Goal: Use online tool/utility: Utilize a website feature to perform a specific function

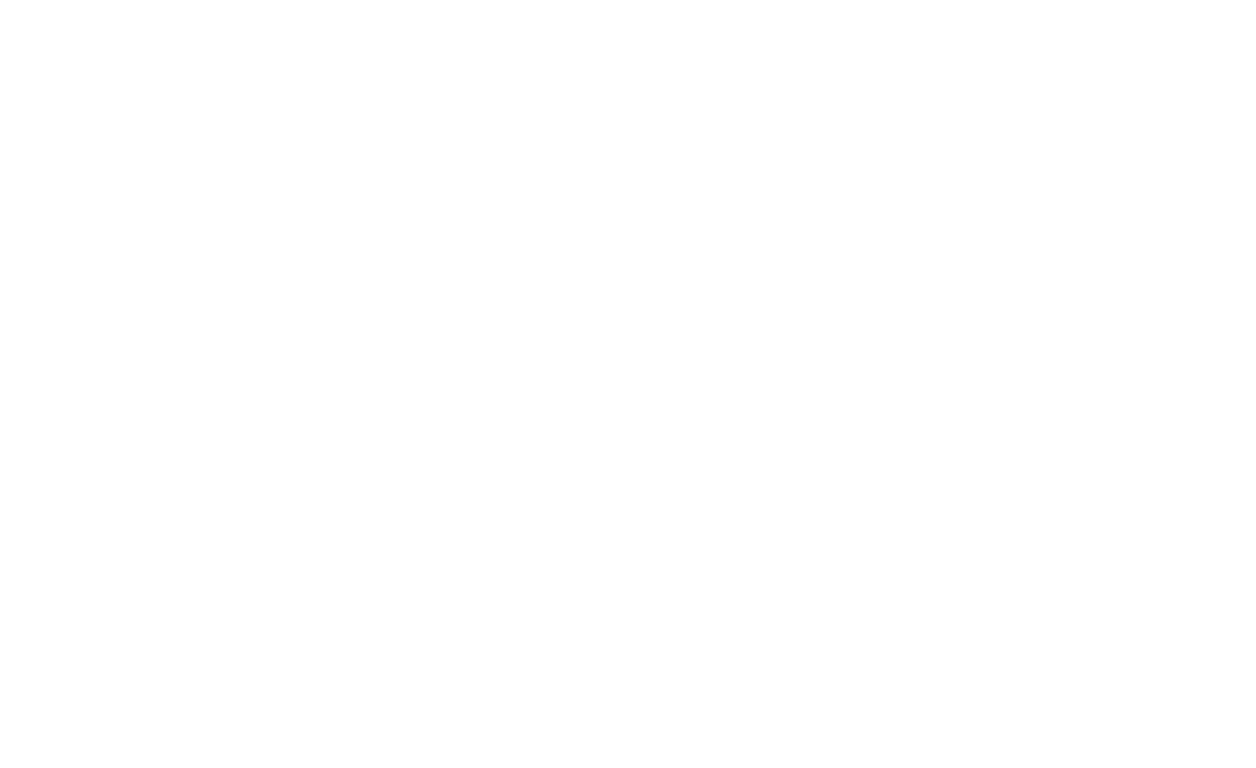
click at [682, 348] on html at bounding box center [628, 384] width 1256 height 768
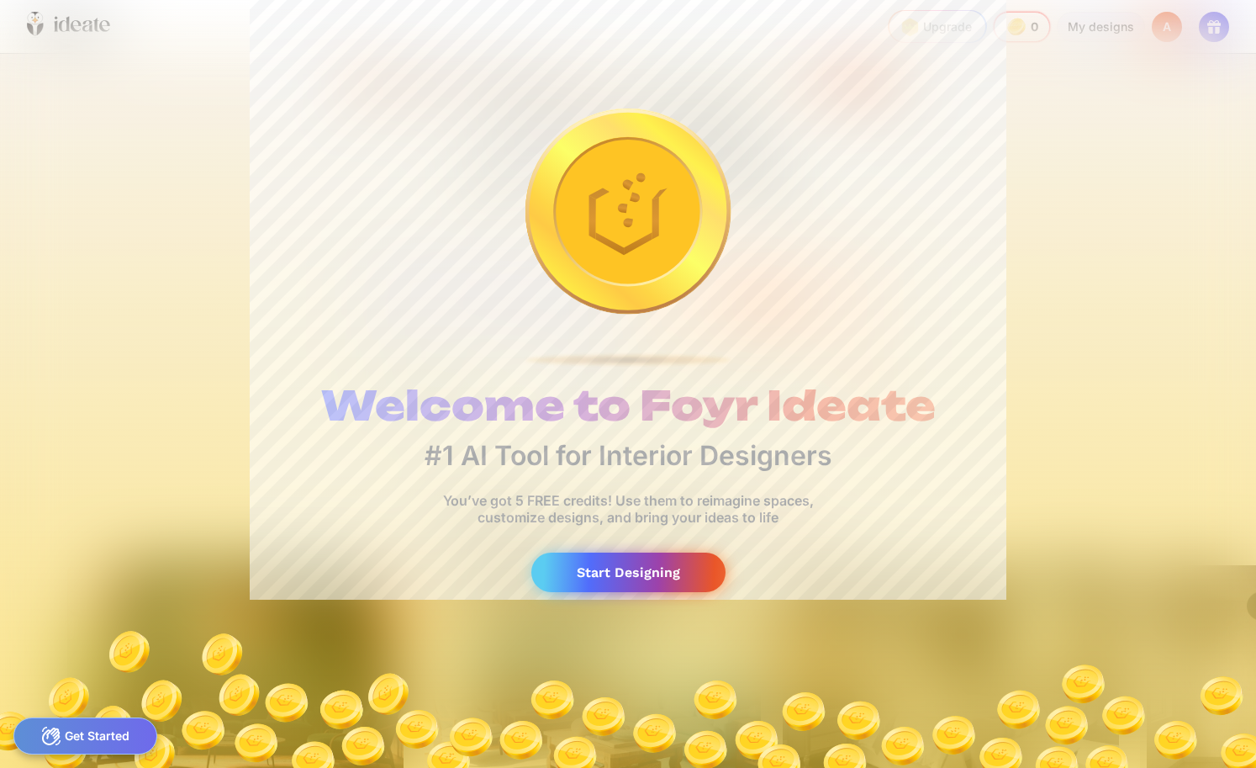
click at [583, 564] on div "Start Designing" at bounding box center [628, 572] width 194 height 40
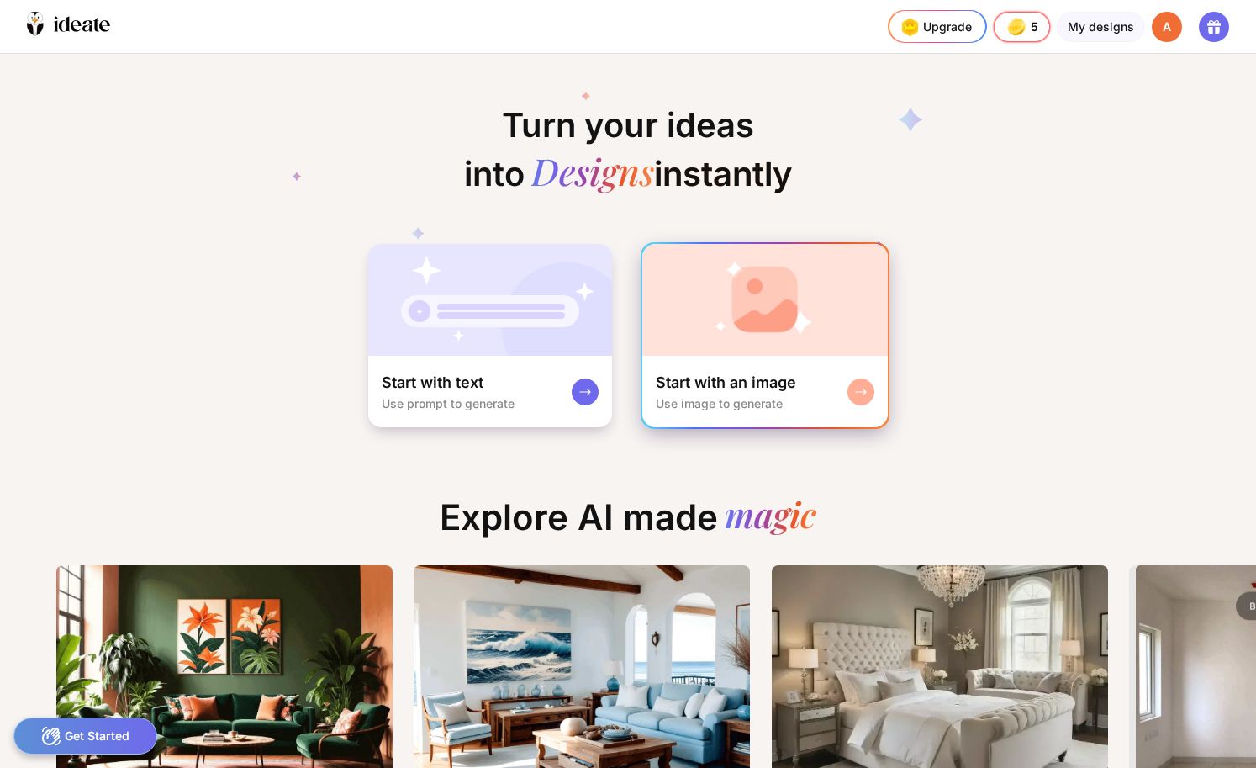
click at [677, 403] on div "Use image to generate" at bounding box center [719, 403] width 127 height 14
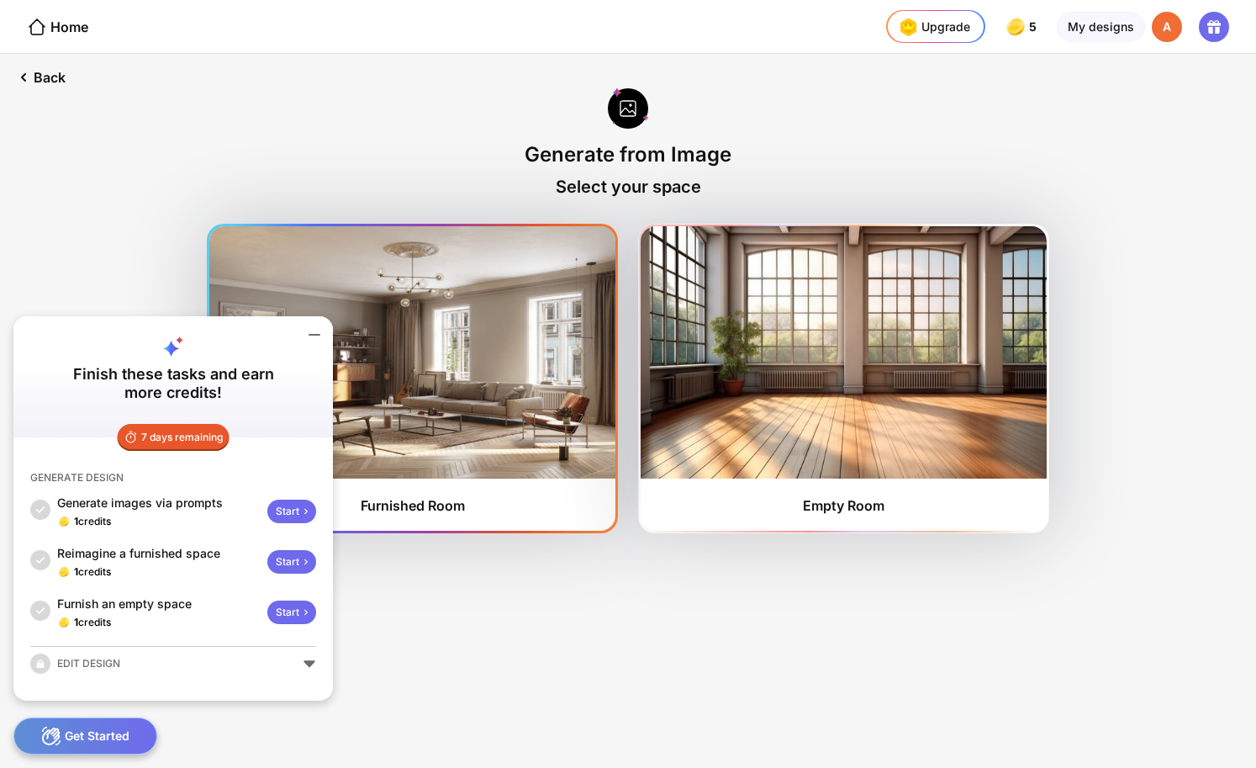
click at [482, 410] on img at bounding box center [412, 352] width 406 height 252
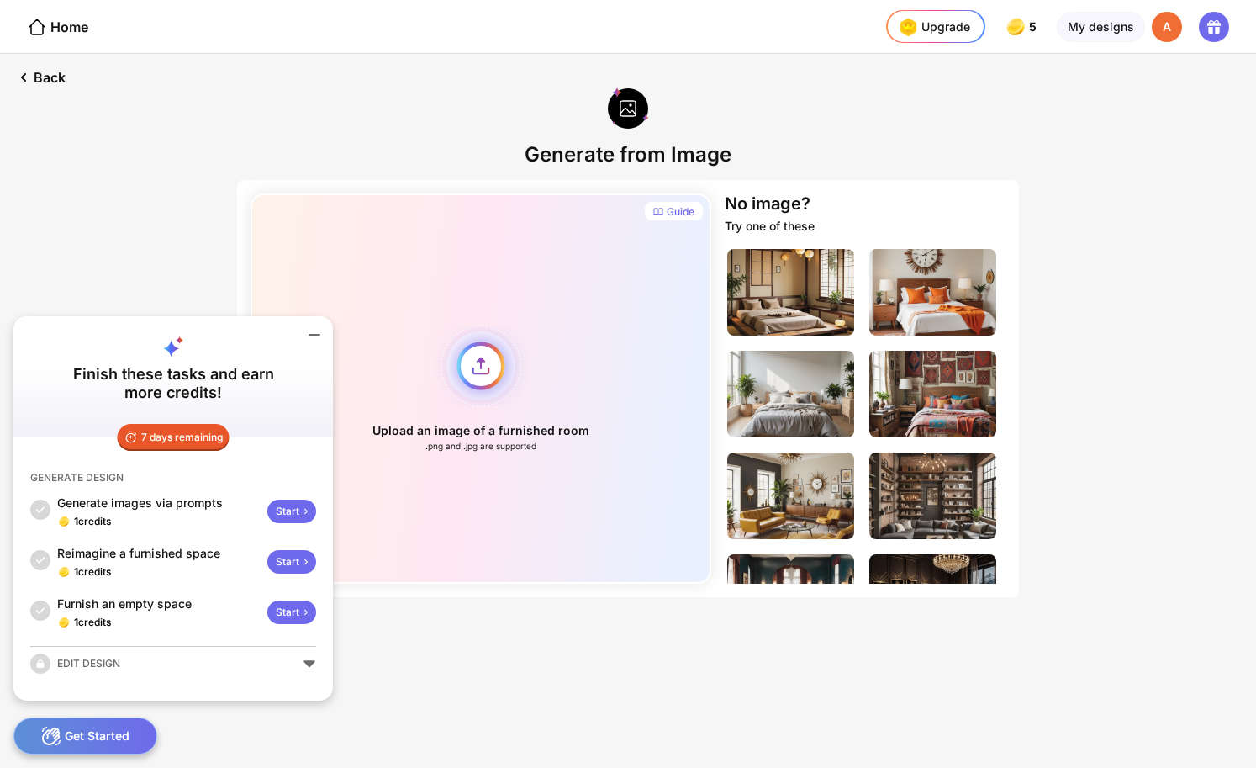
click at [472, 380] on div "Upload an image of a furnished room .png and .jpg are supported" at bounding box center [481, 388] width 461 height 390
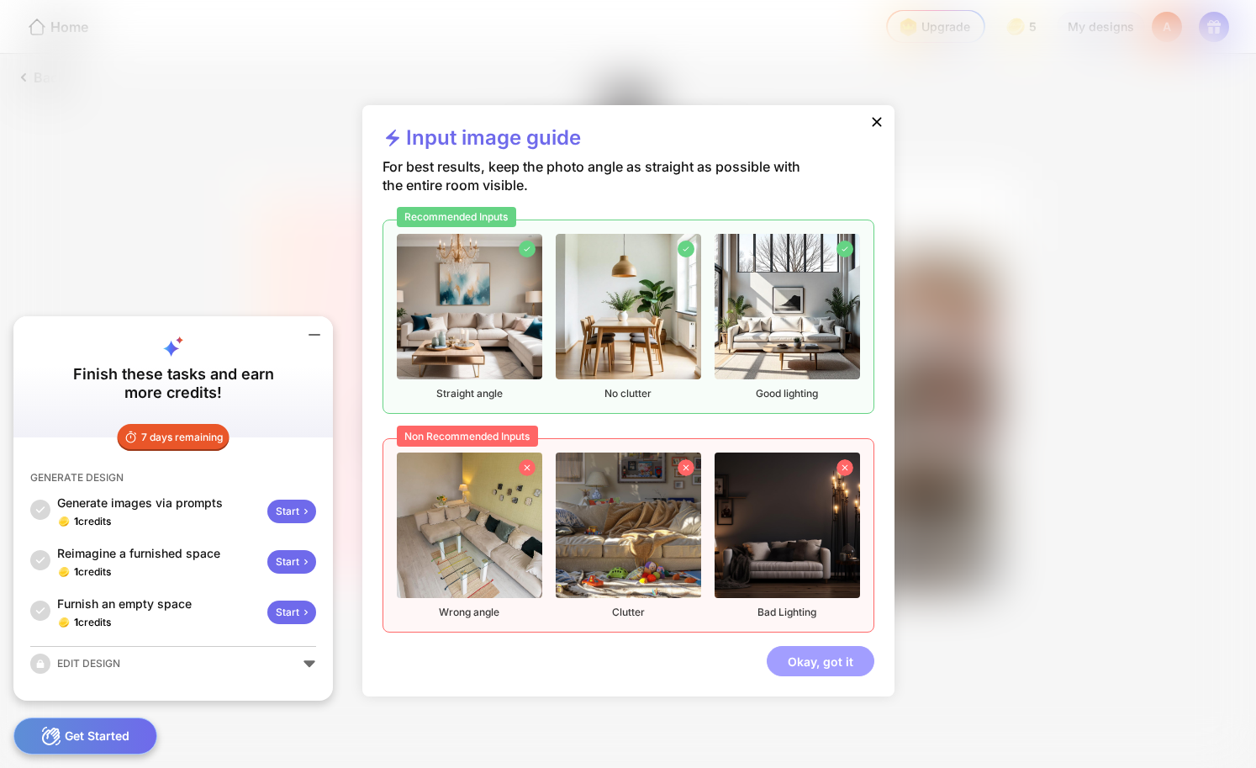
click at [807, 652] on div "Okay, got it" at bounding box center [821, 661] width 108 height 30
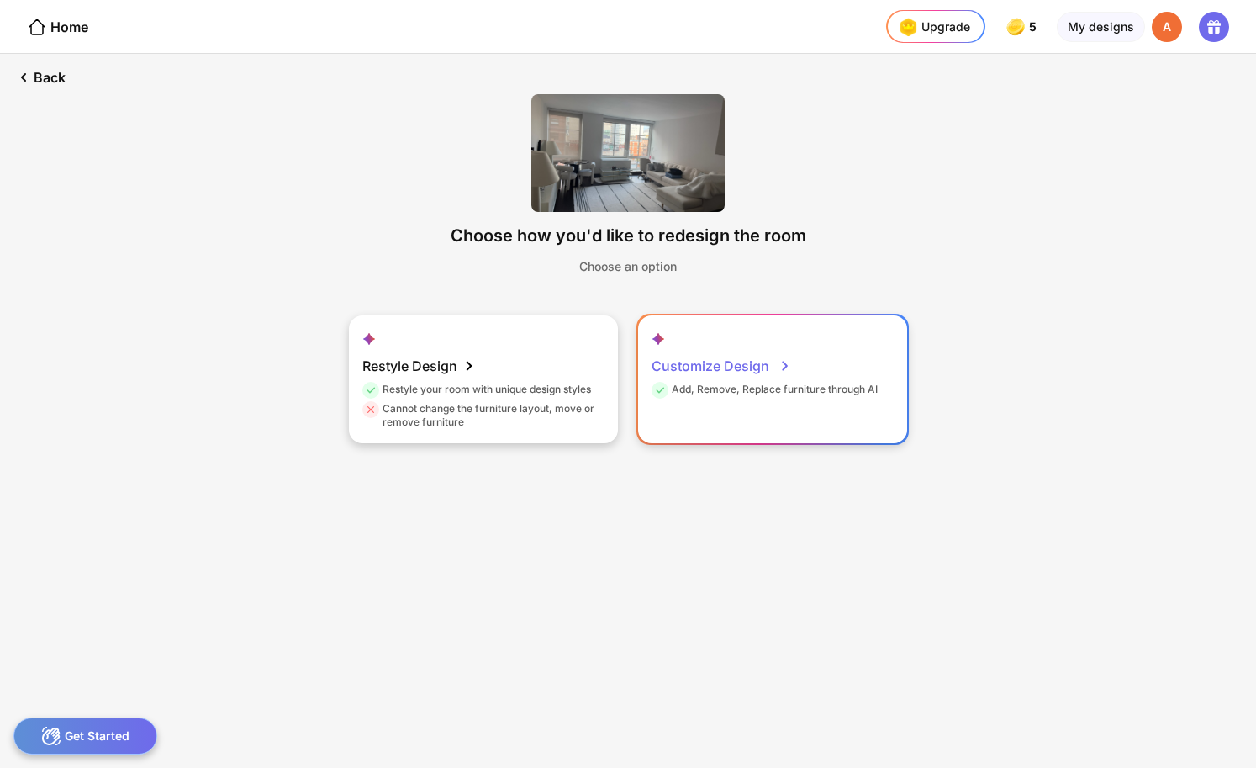
click at [658, 413] on div "Customize Design Add, Remove, Replace furniture through AI" at bounding box center [772, 379] width 269 height 128
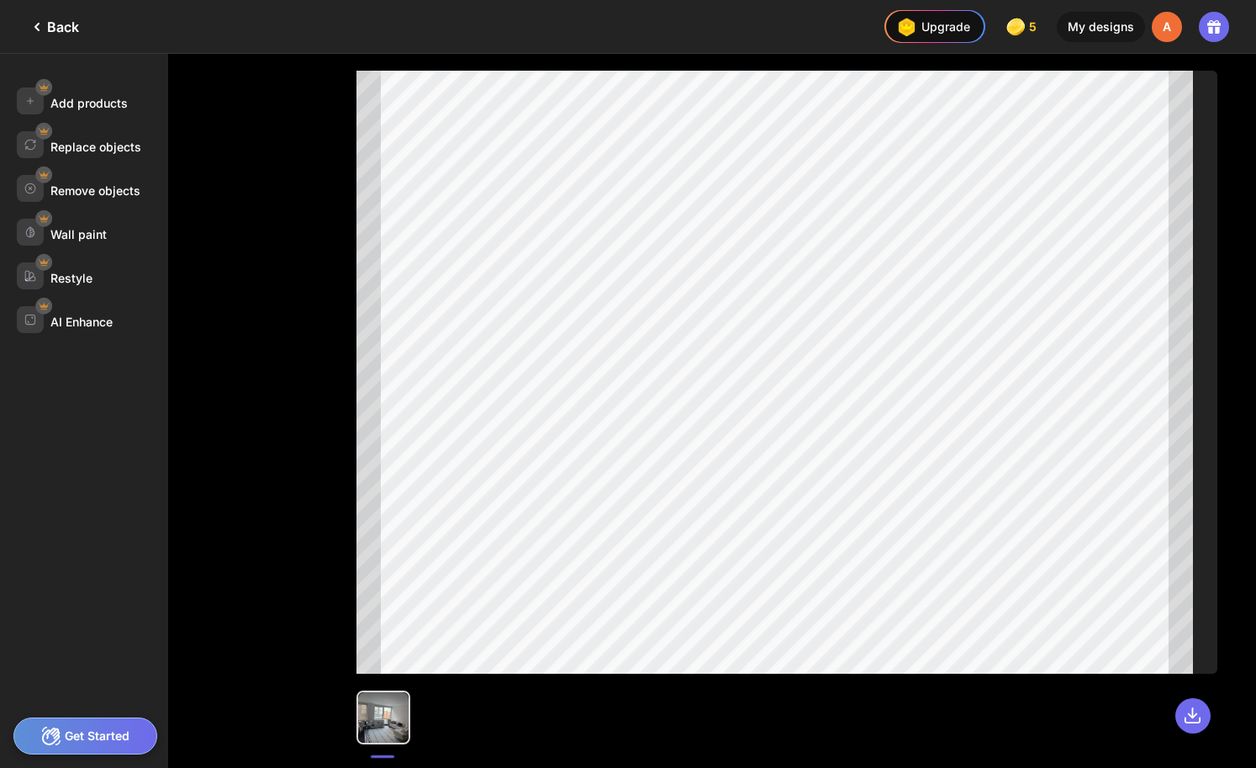
click at [137, 724] on div "Get Started" at bounding box center [85, 735] width 144 height 37
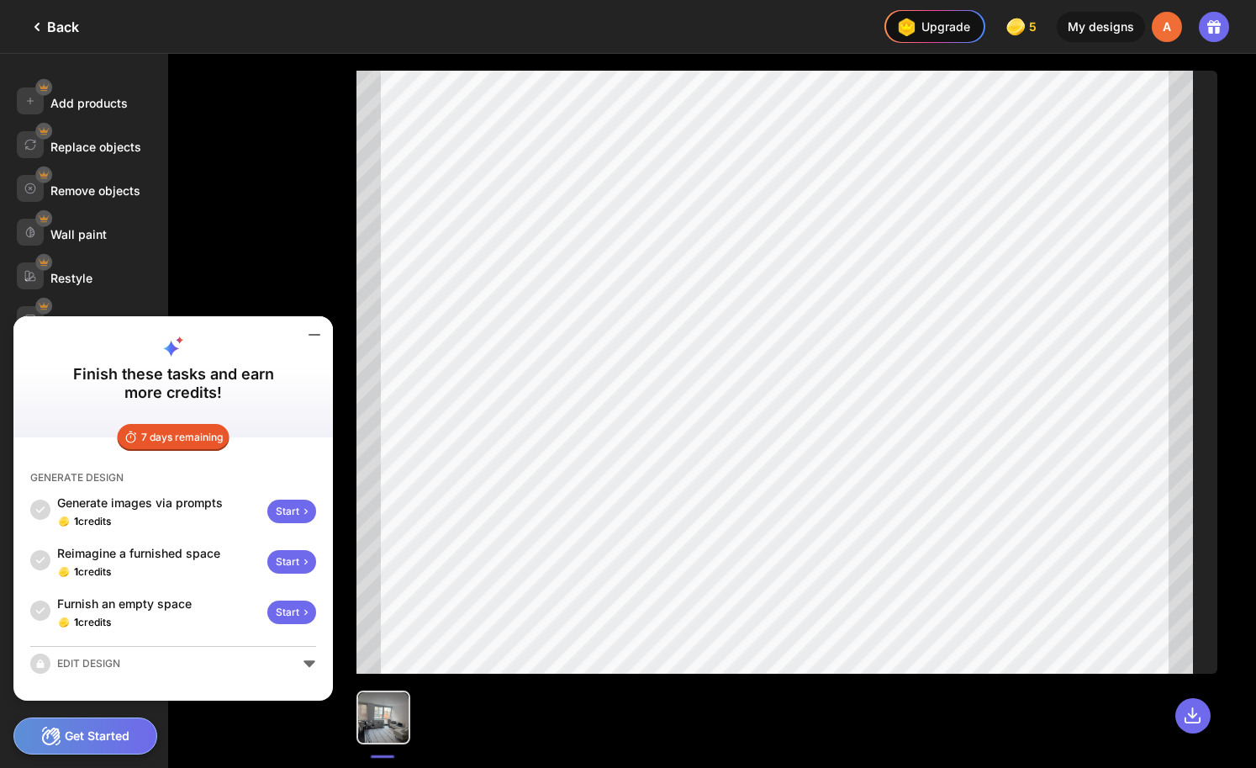
click at [282, 565] on div "Start" at bounding box center [291, 562] width 49 height 24
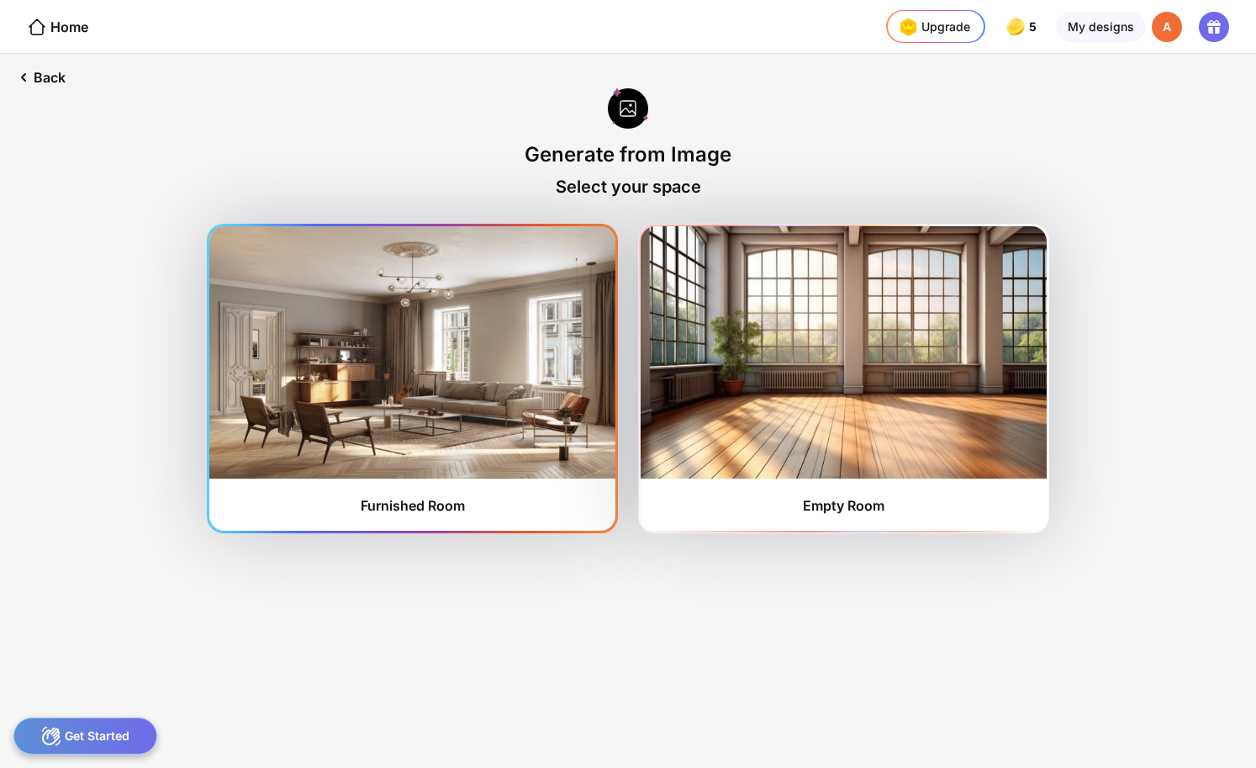
click at [386, 473] on img at bounding box center [412, 352] width 406 height 252
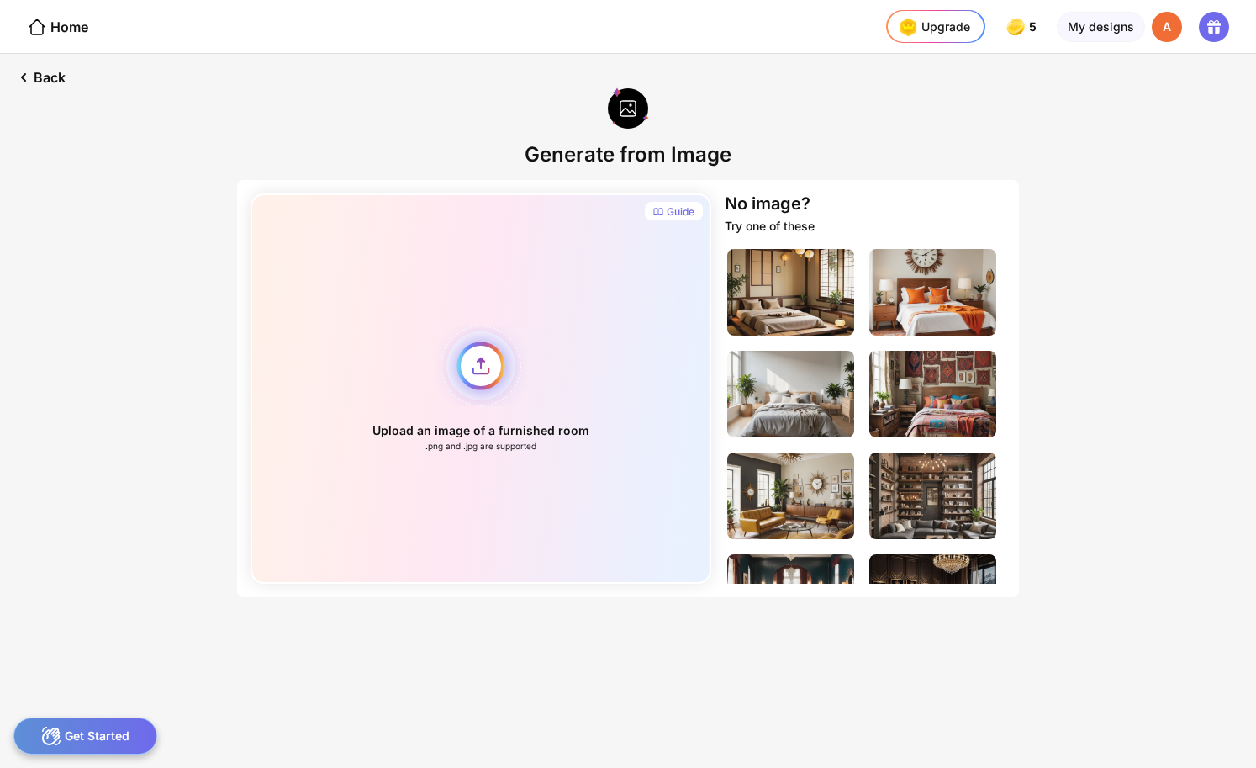
click at [484, 347] on div "Upload an image of a furnished room .png and .jpg are supported" at bounding box center [481, 388] width 461 height 390
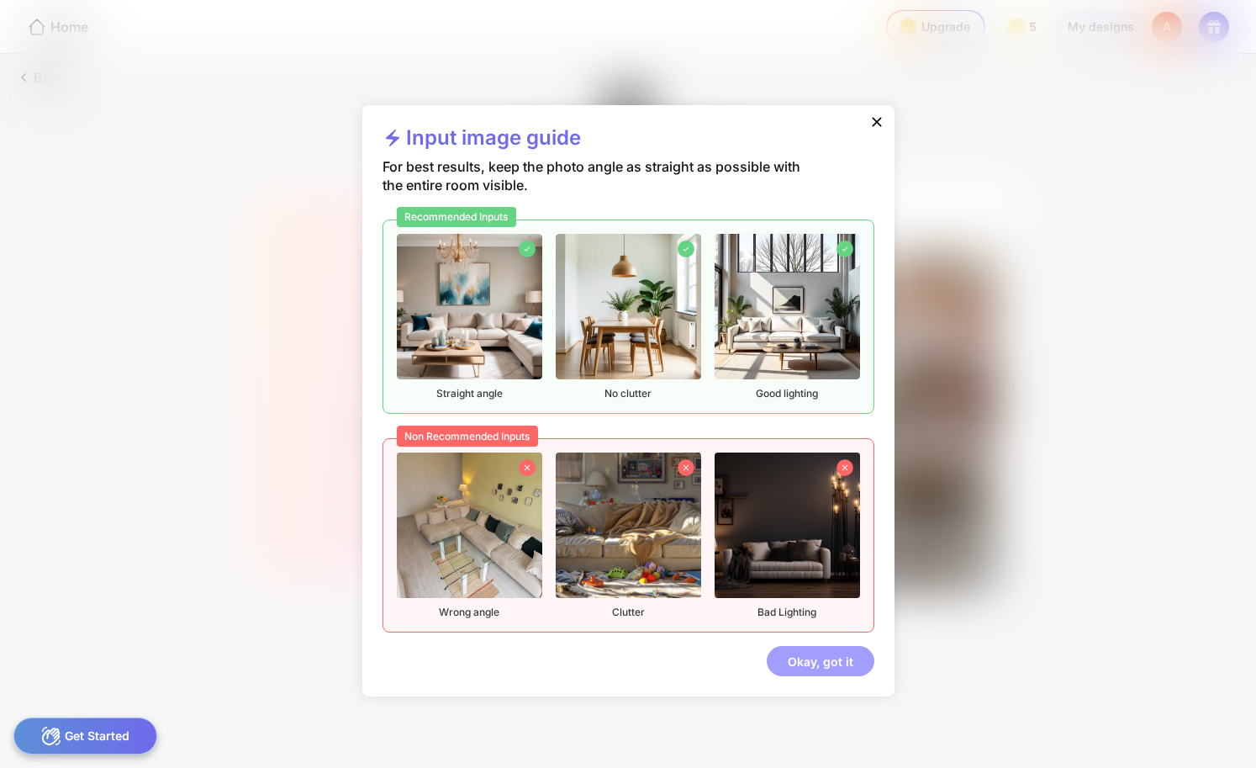
click at [785, 664] on div "Okay, got it" at bounding box center [821, 661] width 108 height 30
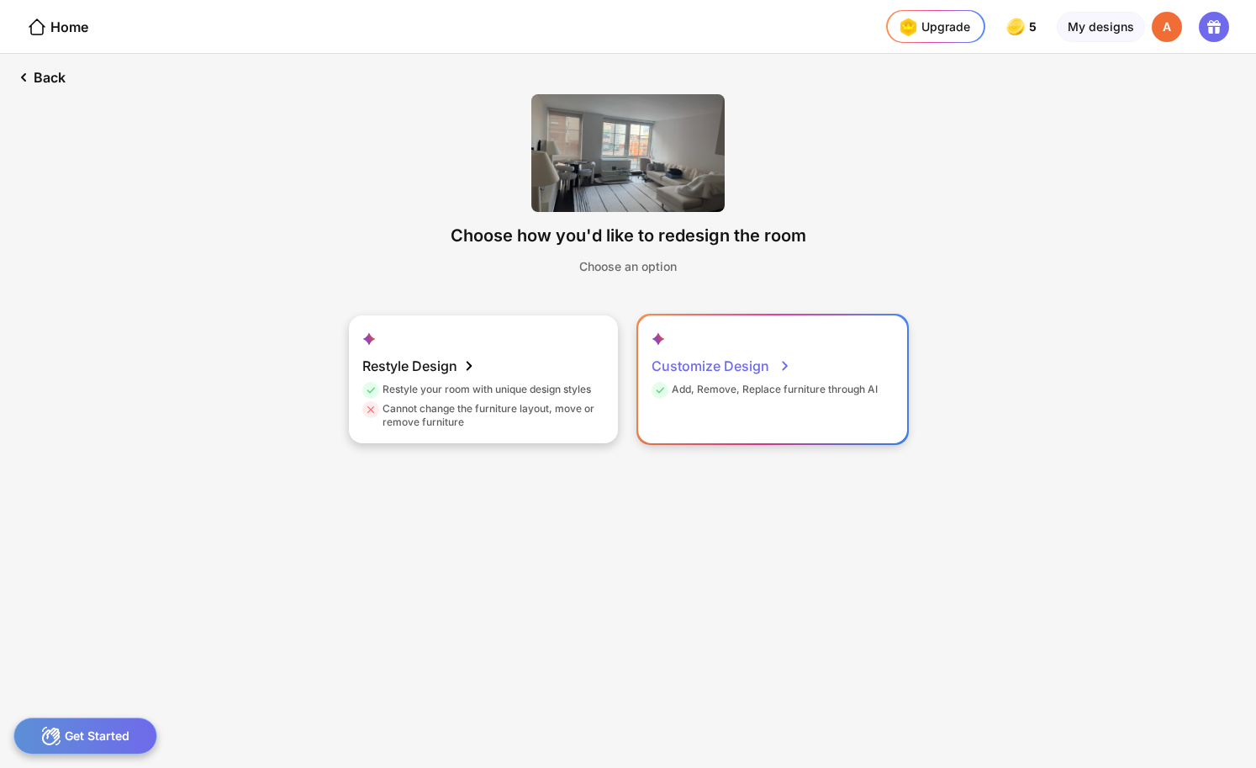
click at [706, 368] on div "Customize Design" at bounding box center [722, 366] width 140 height 34
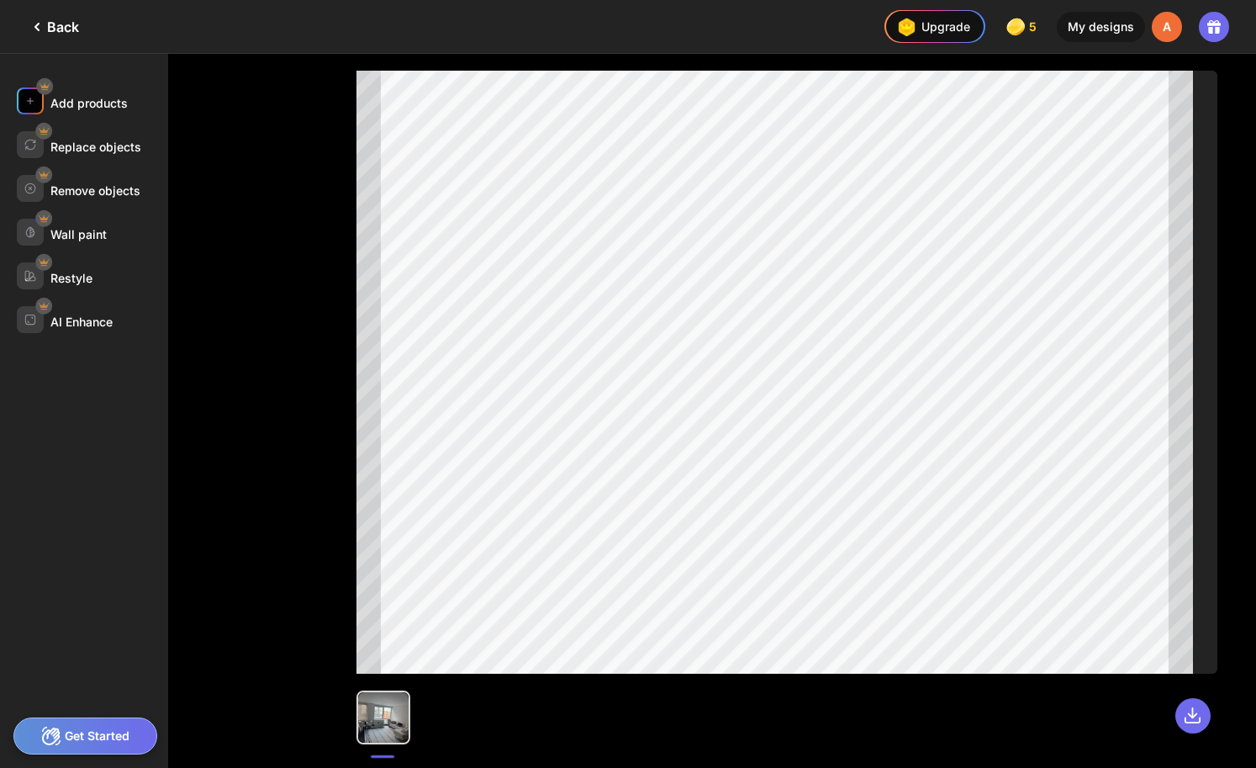
click at [85, 106] on div "Add products" at bounding box center [88, 103] width 77 height 14
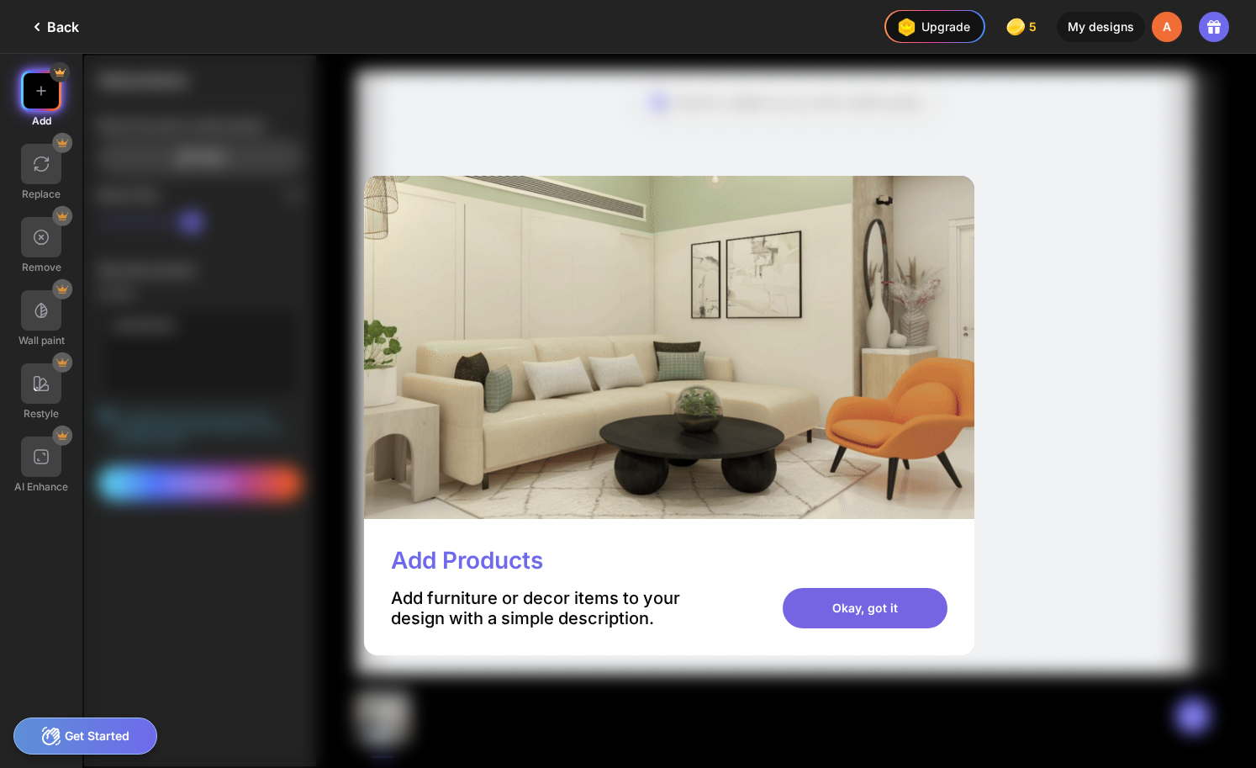
click at [852, 609] on div "Okay, got it" at bounding box center [865, 608] width 165 height 40
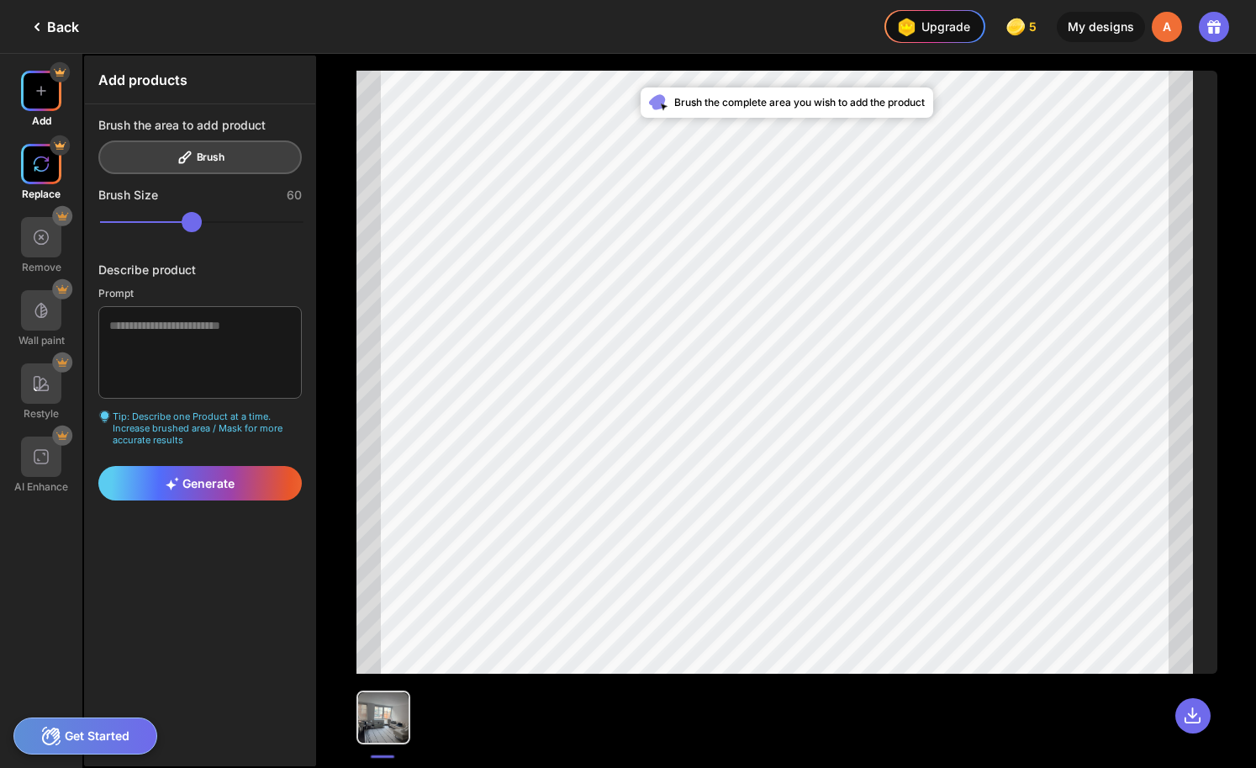
click at [45, 169] on img at bounding box center [41, 164] width 17 height 17
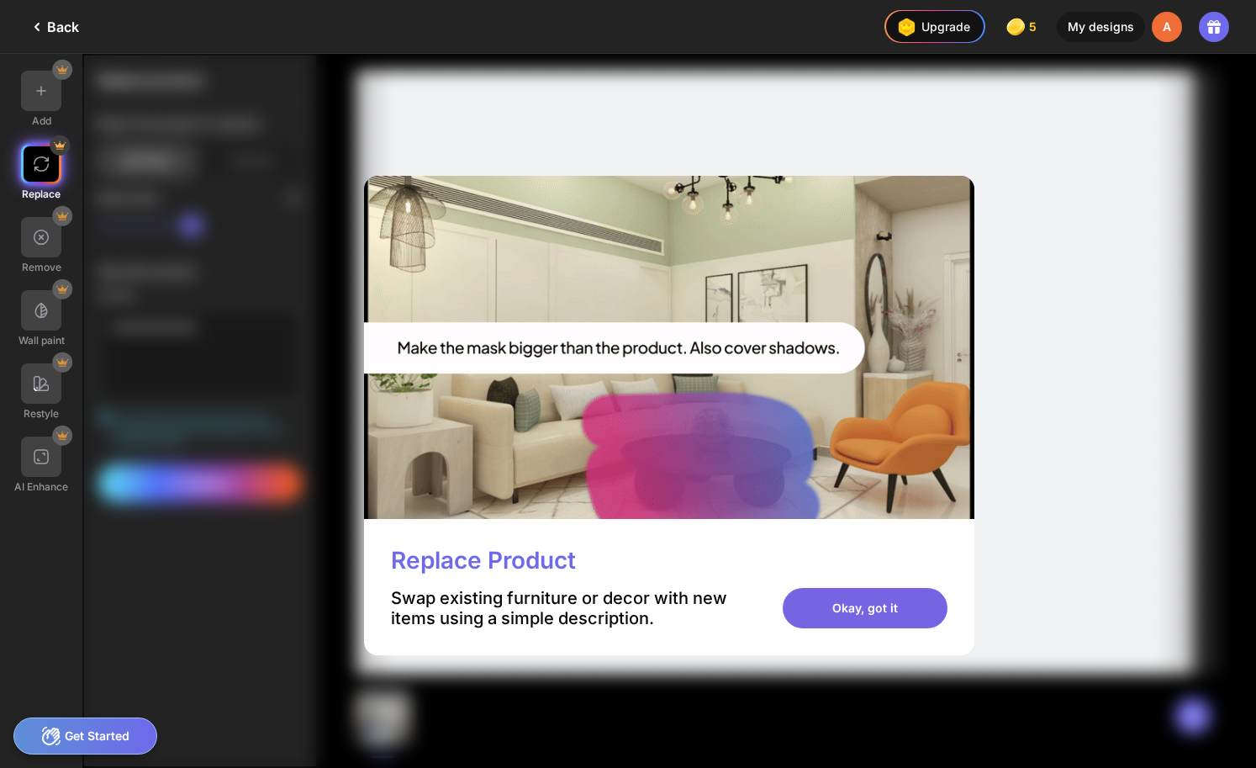
click at [819, 612] on div "Okay, got it" at bounding box center [865, 608] width 165 height 40
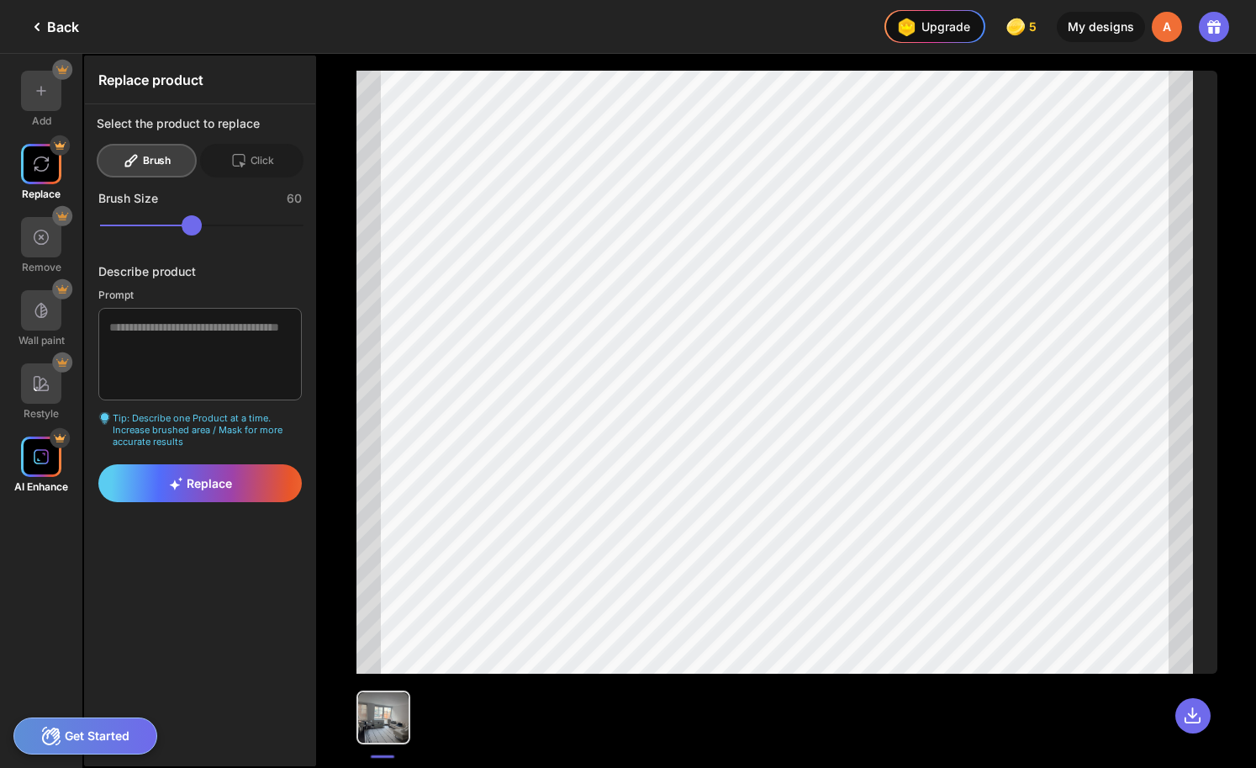
click at [34, 444] on div at bounding box center [41, 456] width 40 height 40
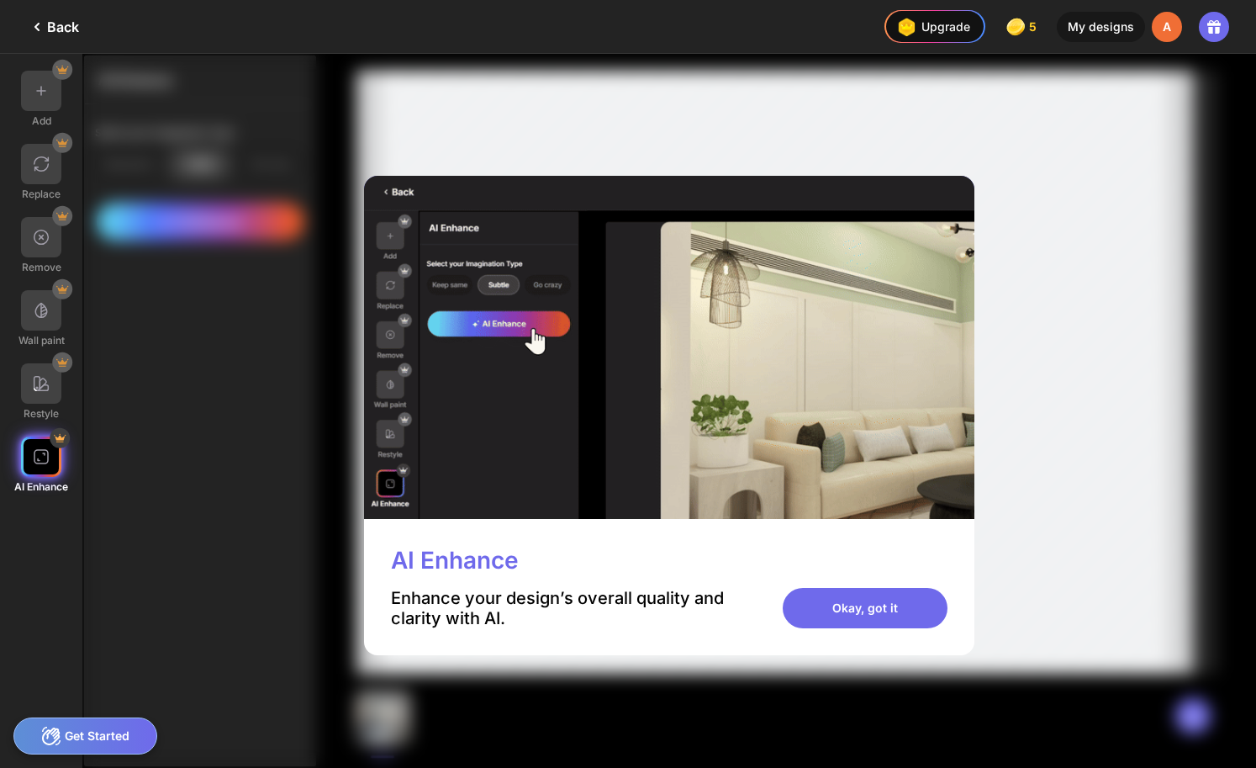
click at [819, 570] on div "AI Enhance Enhance your design’s overall quality and clarity with AI. Okay, got…" at bounding box center [669, 587] width 610 height 136
click at [821, 614] on div "Okay, got it" at bounding box center [865, 608] width 165 height 40
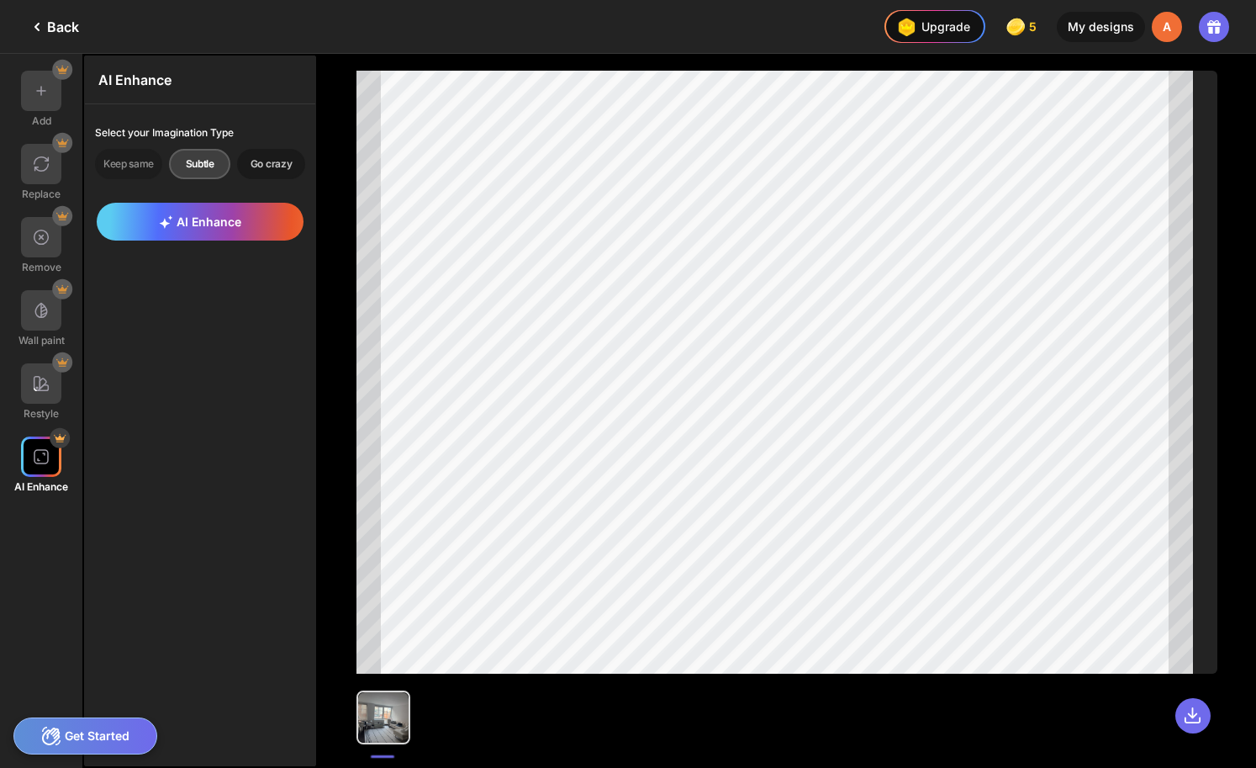
click at [256, 169] on div "Go crazy" at bounding box center [271, 164] width 68 height 30
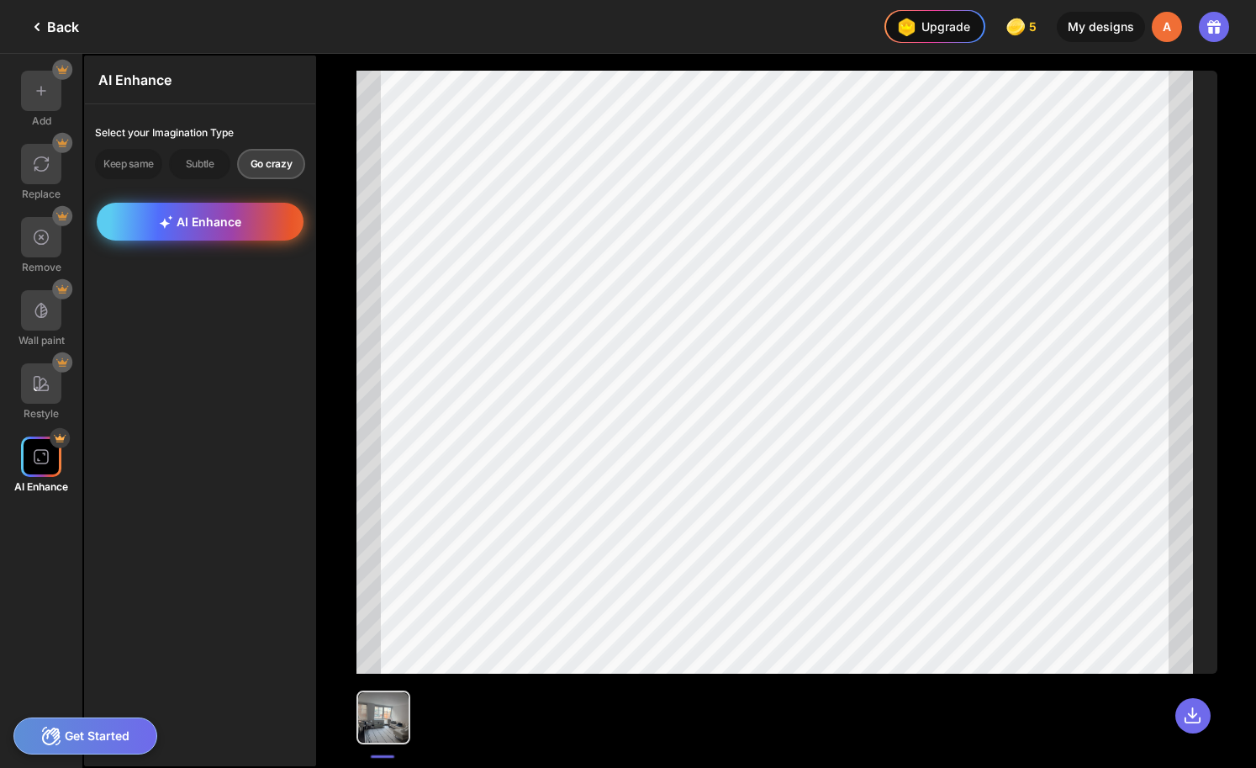
click at [234, 230] on div "AI Enhance" at bounding box center [200, 222] width 207 height 38
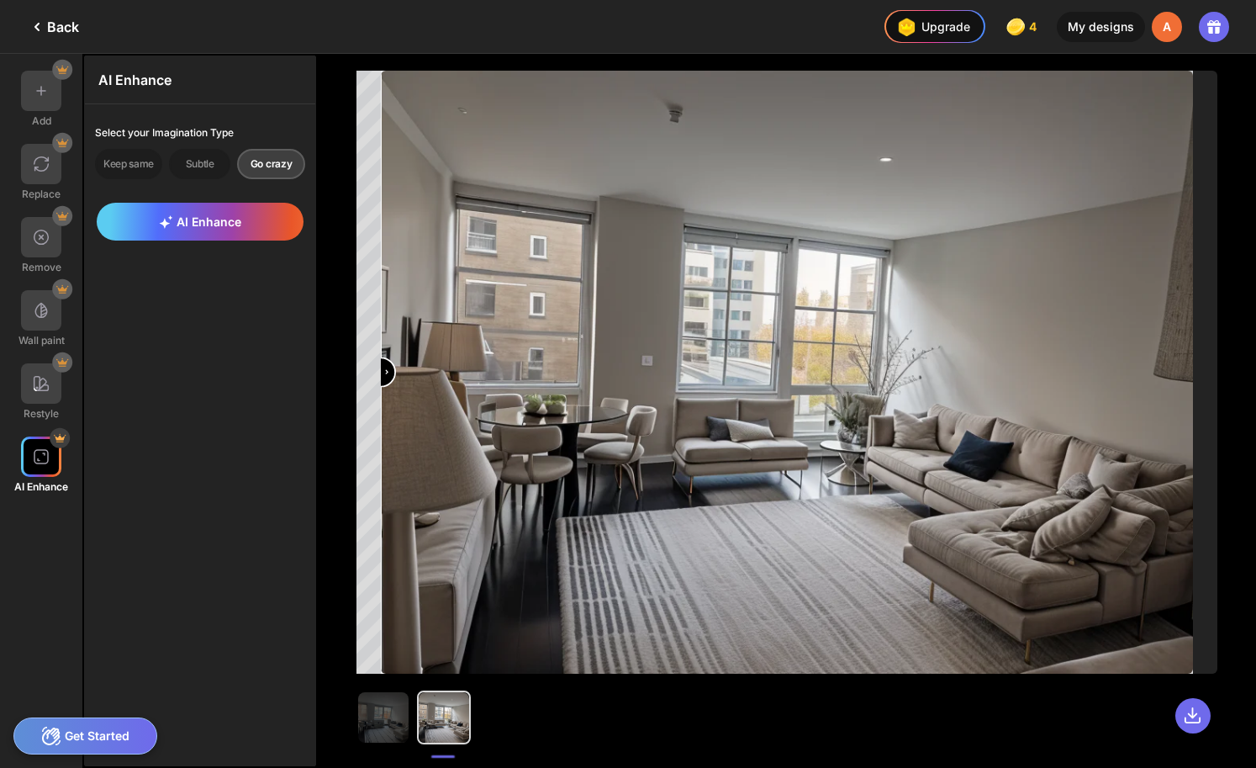
drag, startPoint x: 789, startPoint y: 367, endPoint x: 366, endPoint y: 391, distance: 424.4
click at [383, 391] on input "range" at bounding box center [787, 373] width 809 height 603
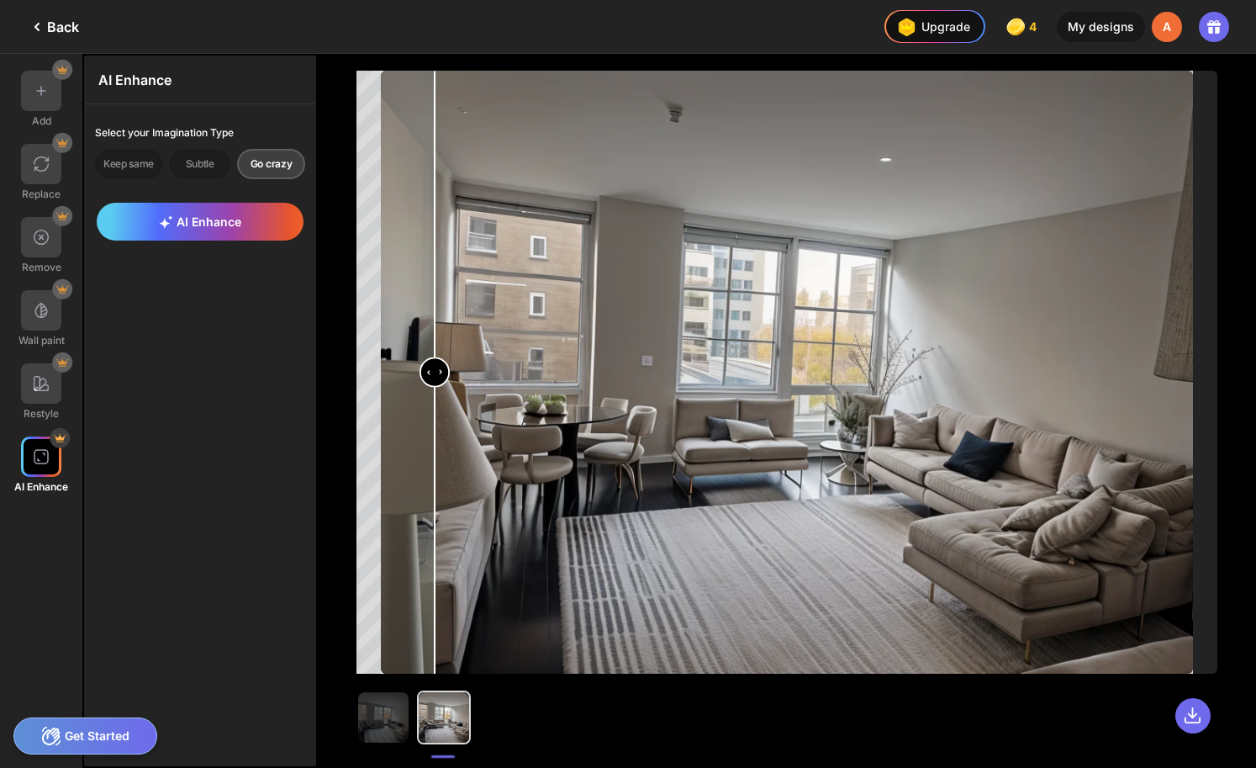
type input "*"
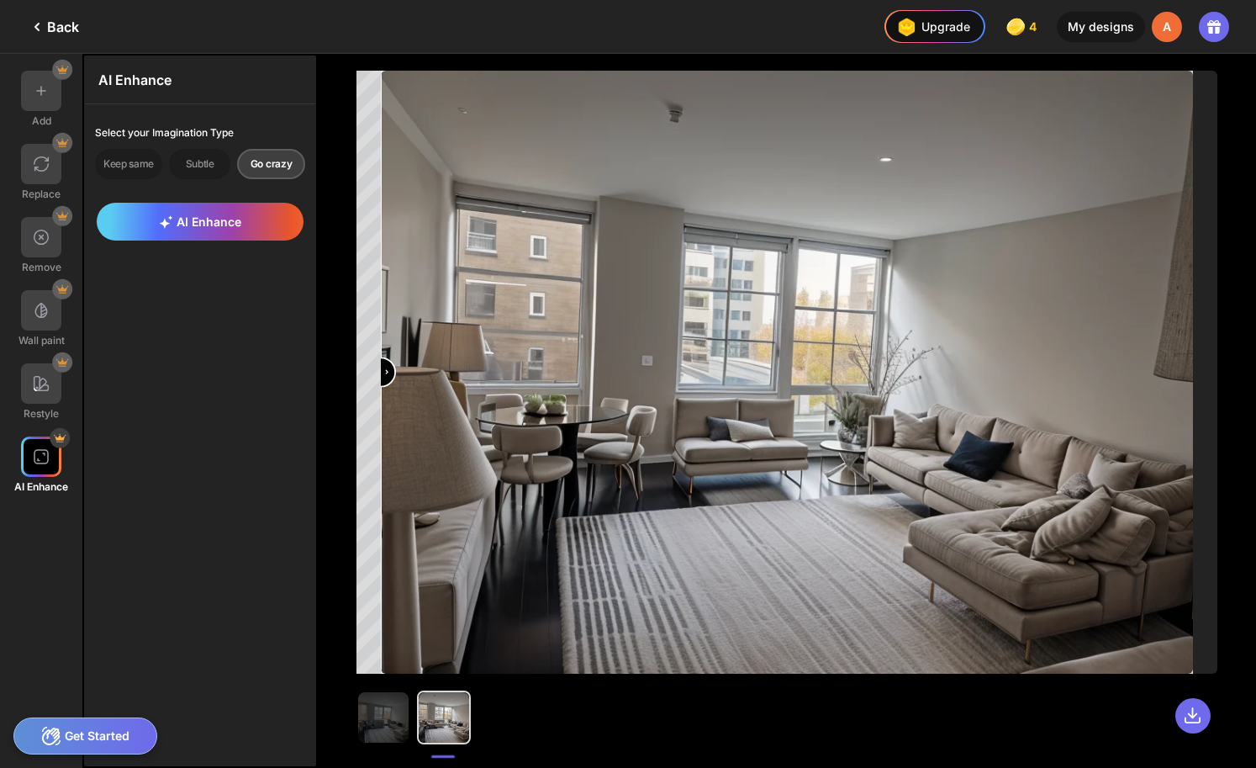
drag, startPoint x: 385, startPoint y: 377, endPoint x: 303, endPoint y: 367, distance: 83.0
click at [383, 367] on input "range" at bounding box center [787, 373] width 809 height 603
click at [33, 166] on img at bounding box center [41, 164] width 17 height 17
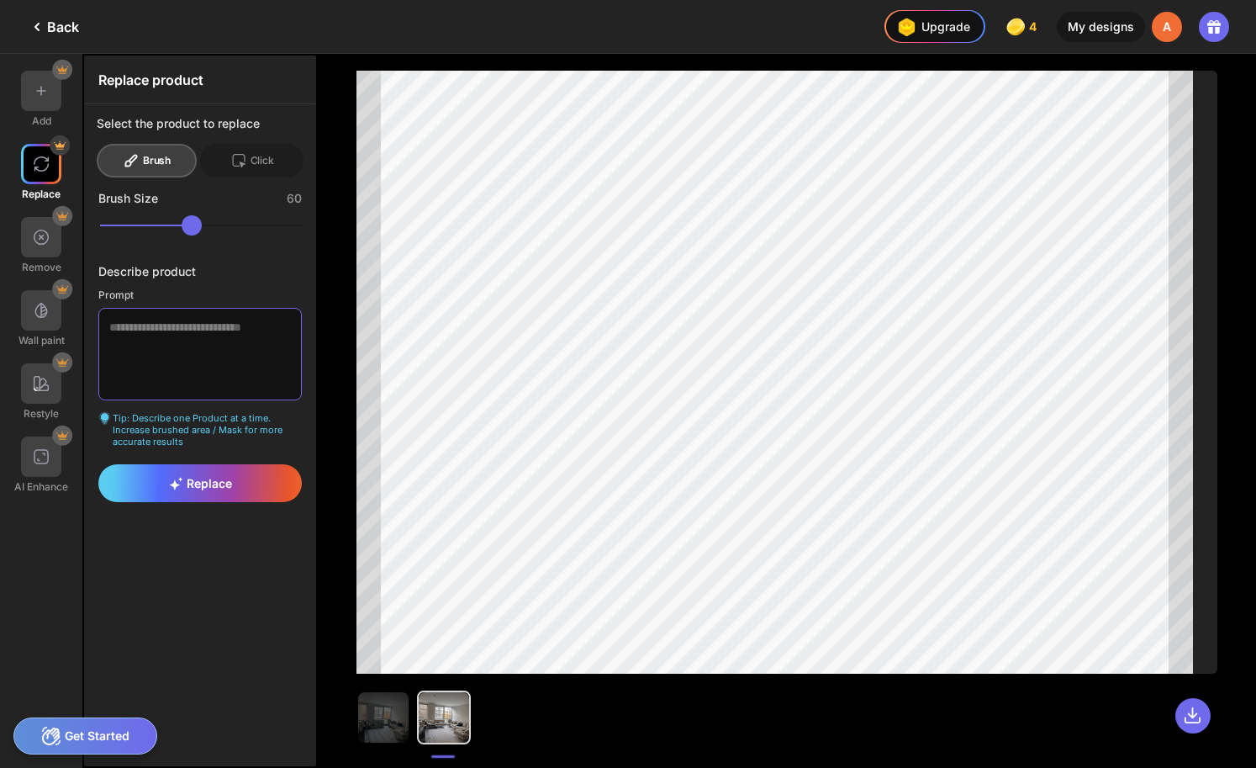
click at [206, 377] on textarea at bounding box center [199, 354] width 203 height 92
drag, startPoint x: 161, startPoint y: 346, endPoint x: 64, endPoint y: 346, distance: 96.7
click at [64, 346] on div "**********" at bounding box center [159, 411] width 318 height 714
click at [187, 372] on textarea "**********" at bounding box center [199, 354] width 203 height 92
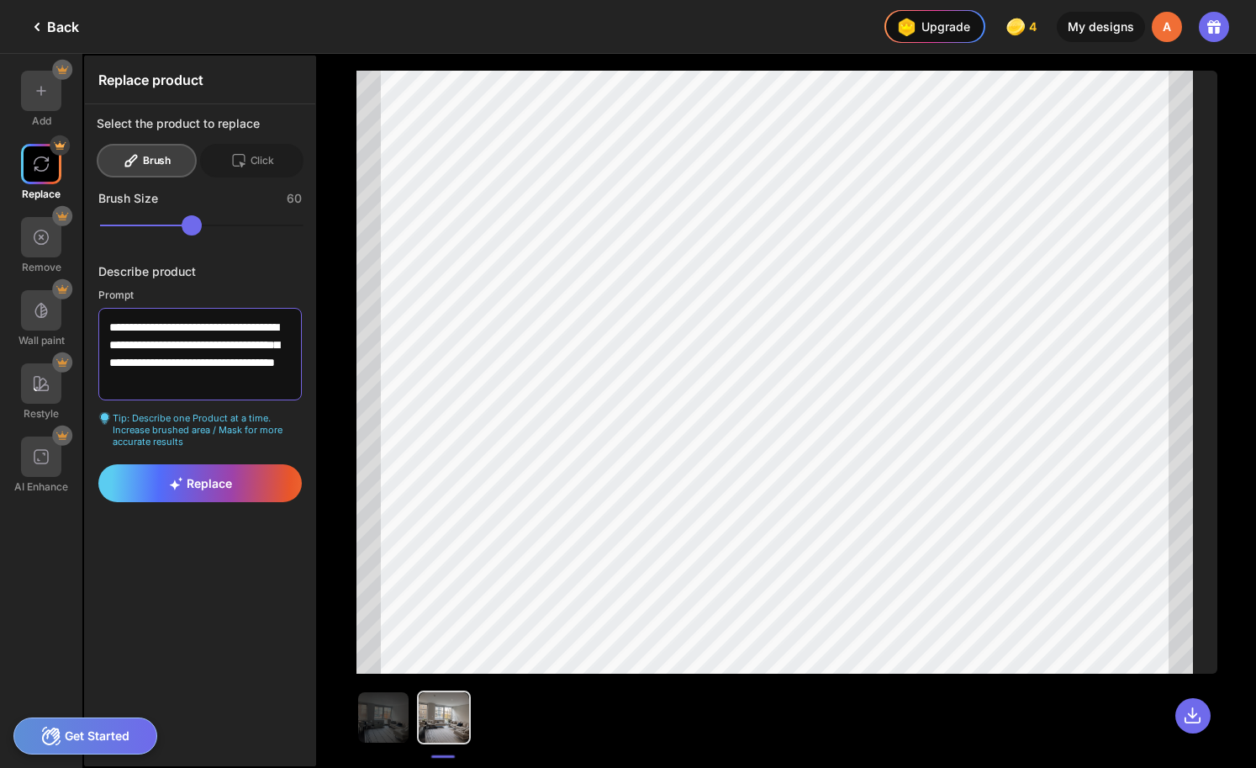
scroll to position [0, 0]
click at [187, 381] on textarea "**********" at bounding box center [199, 354] width 203 height 92
drag, startPoint x: 215, startPoint y: 380, endPoint x: 227, endPoint y: 380, distance: 11.8
click at [227, 380] on textarea "**********" at bounding box center [199, 354] width 203 height 92
click at [282, 382] on textarea "**********" at bounding box center [199, 354] width 203 height 92
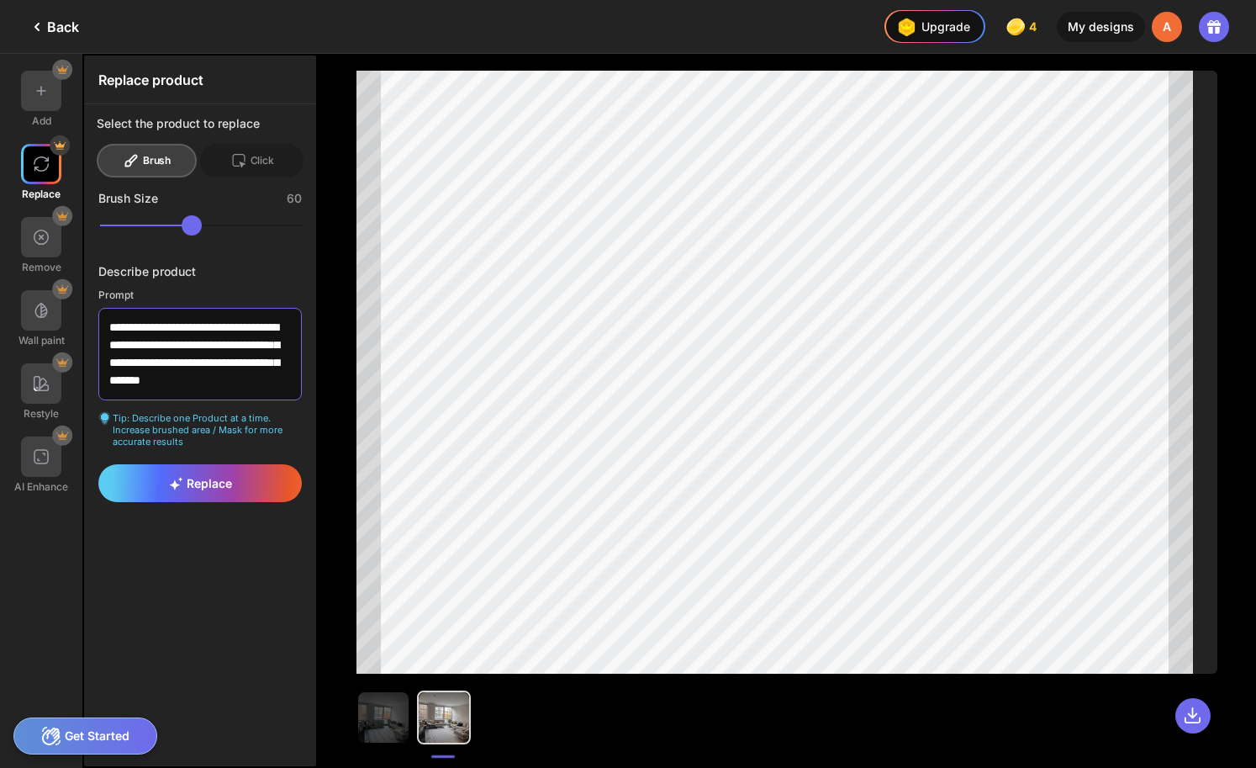
scroll to position [6, 0]
type textarea "**********"
click at [239, 474] on div "Replace" at bounding box center [199, 483] width 203 height 38
click at [247, 472] on div "Replace" at bounding box center [199, 483] width 203 height 38
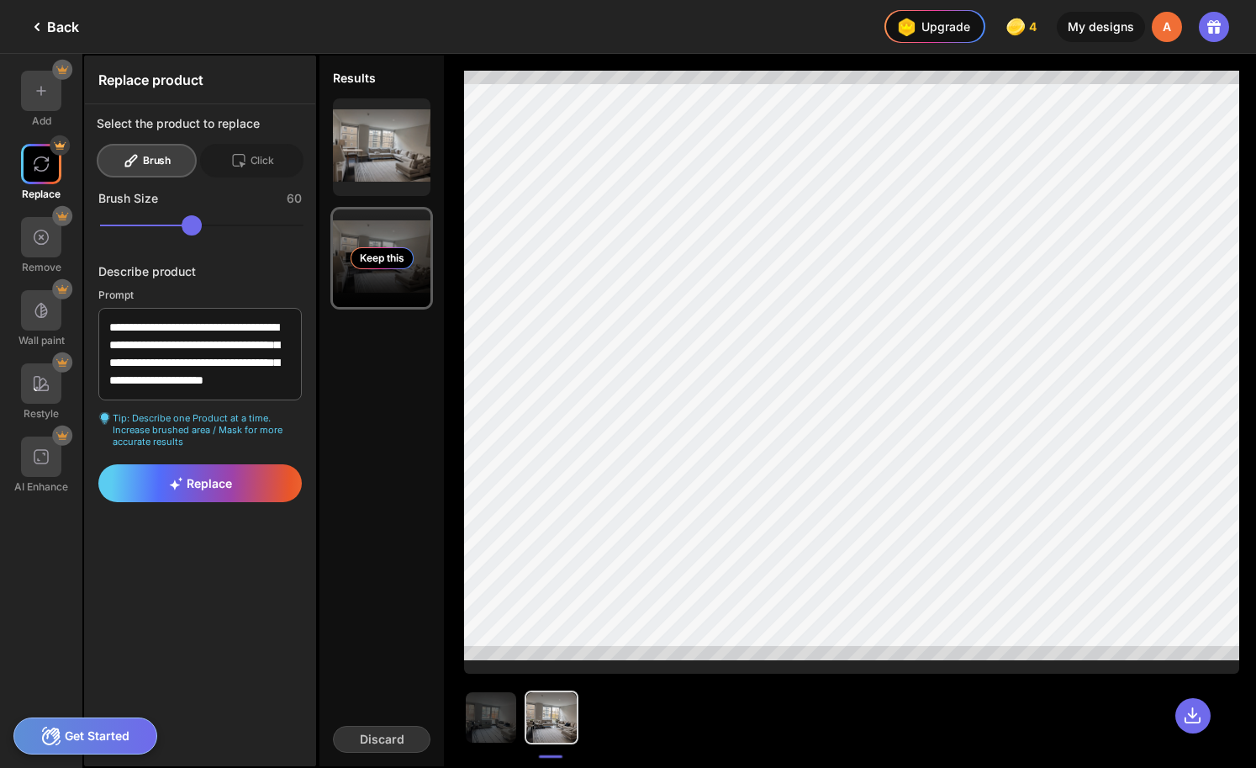
click at [396, 236] on div "Keep this" at bounding box center [382, 258] width 98 height 98
